Goal: Task Accomplishment & Management: Complete application form

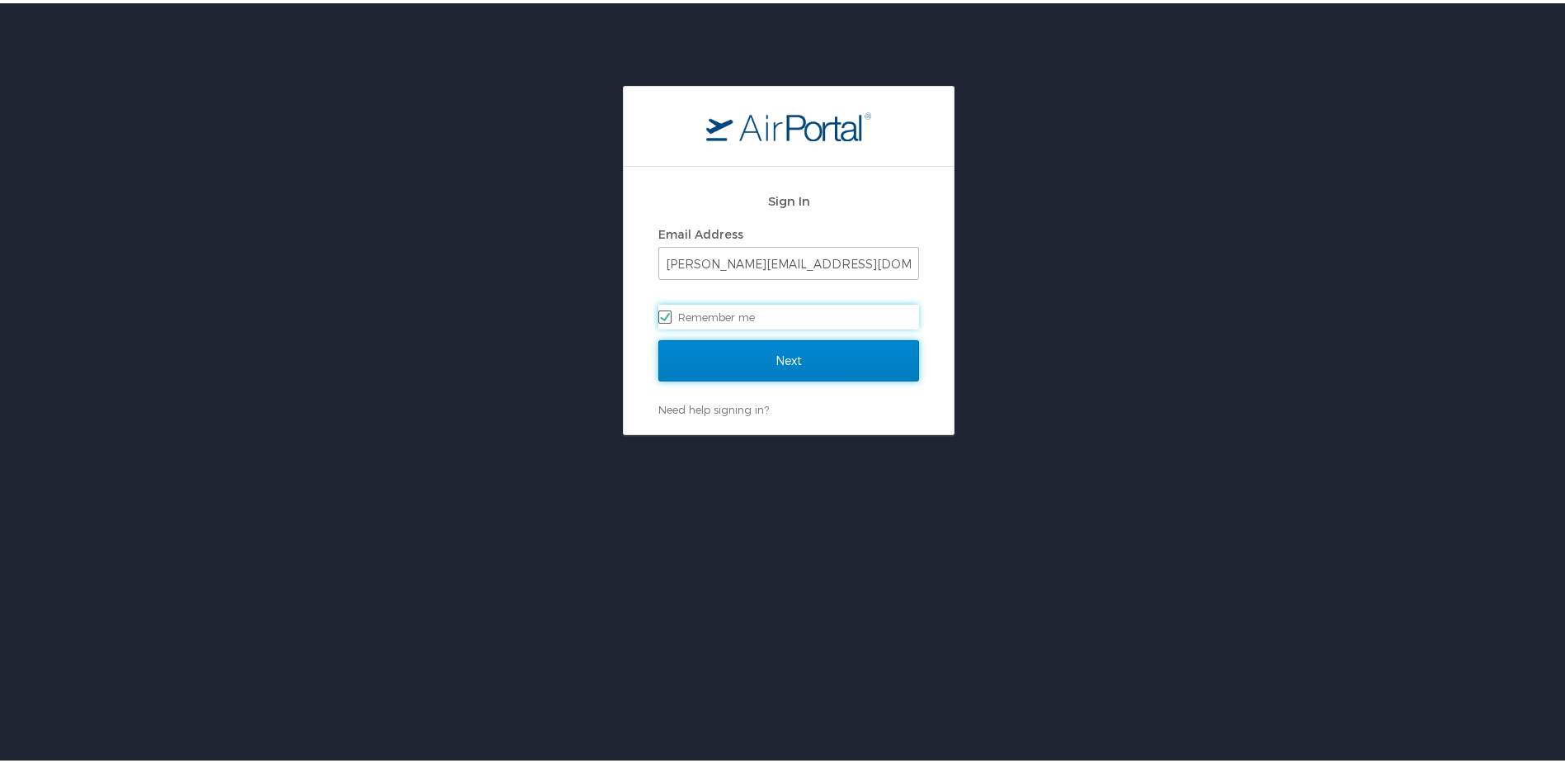
click at [781, 359] on input "Next" at bounding box center [789, 357] width 261 height 41
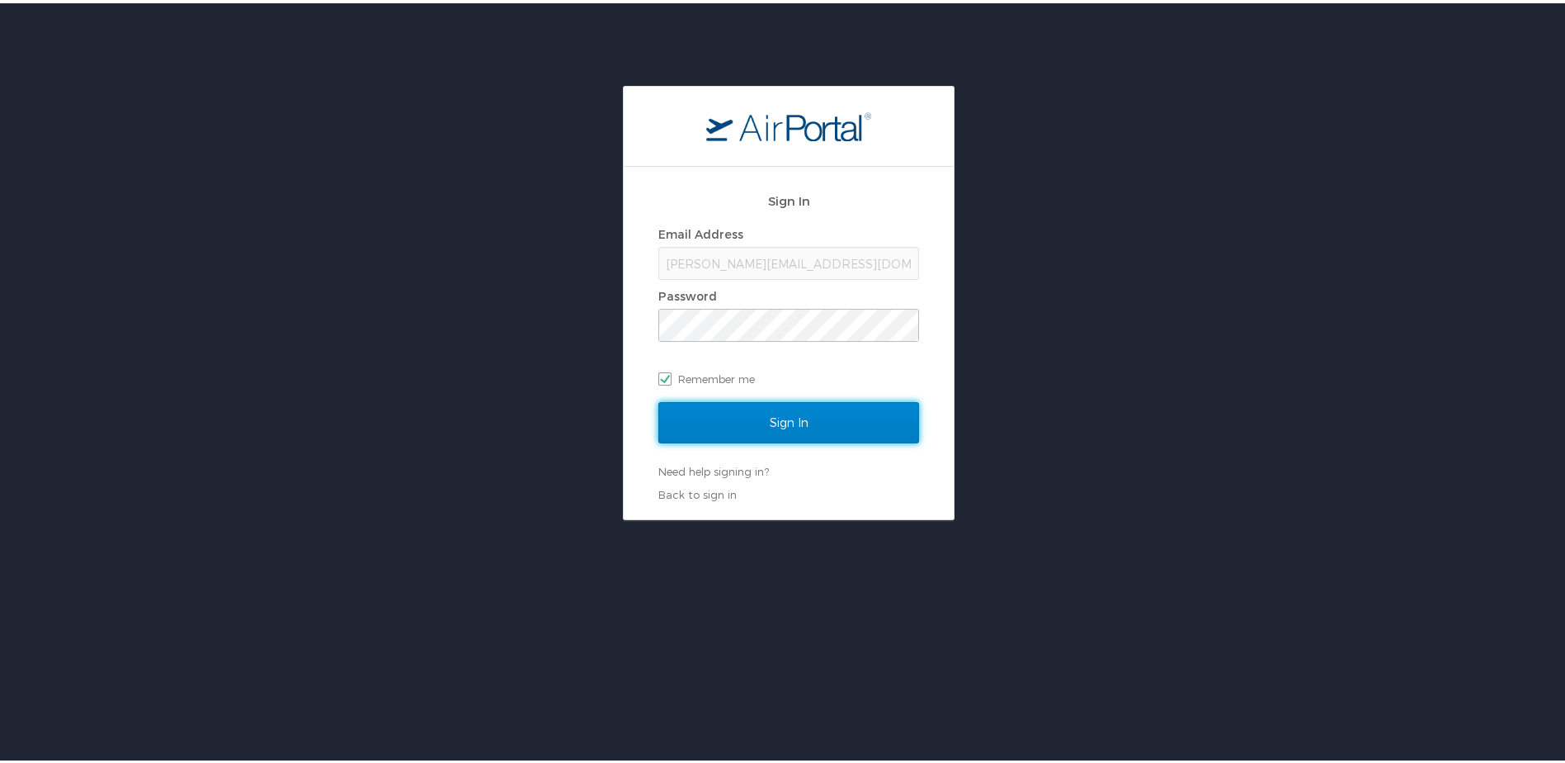
click at [779, 411] on input "Sign In" at bounding box center [789, 419] width 261 height 41
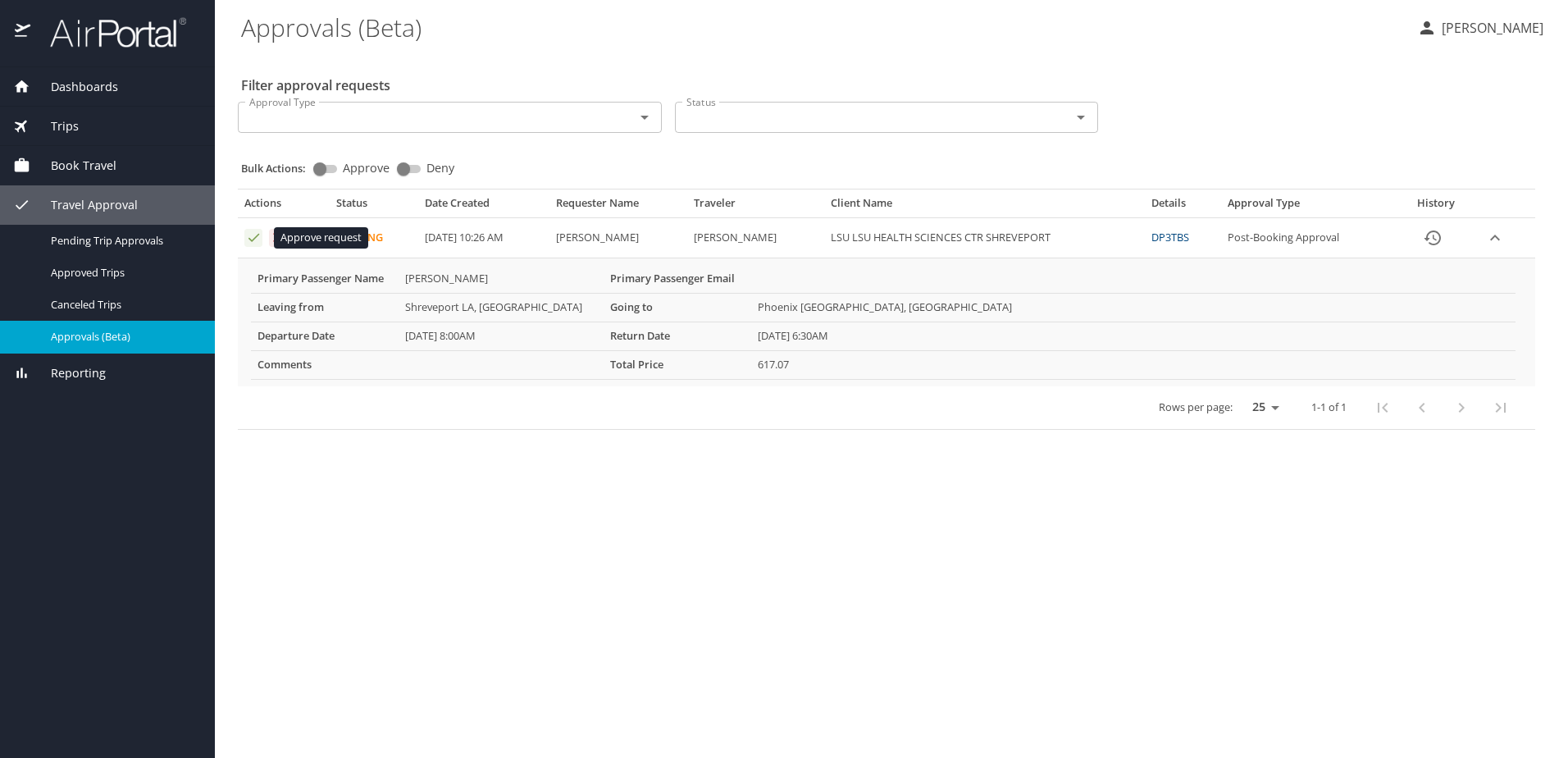
click at [251, 236] on icon "Approval table" at bounding box center [254, 237] width 16 height 16
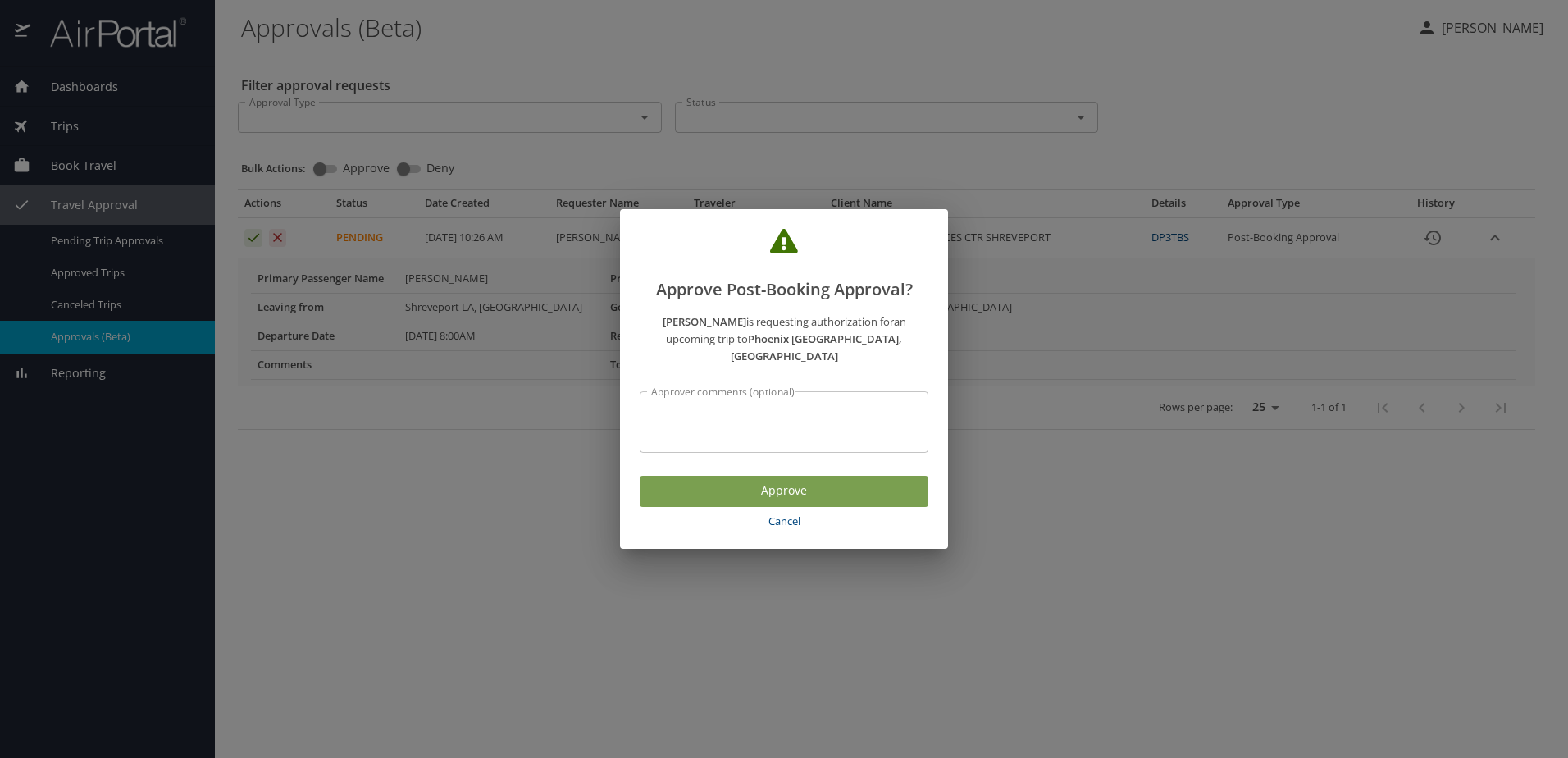
click at [796, 481] on span "Approve" at bounding box center [784, 491] width 262 height 21
